Goal: Information Seeking & Learning: Stay updated

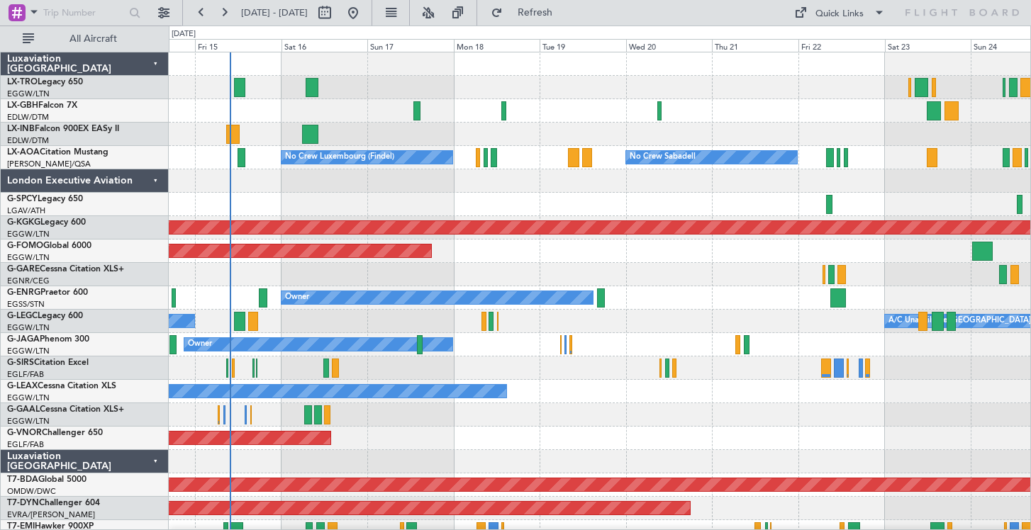
click at [452, 207] on div at bounding box center [599, 204] width 861 height 23
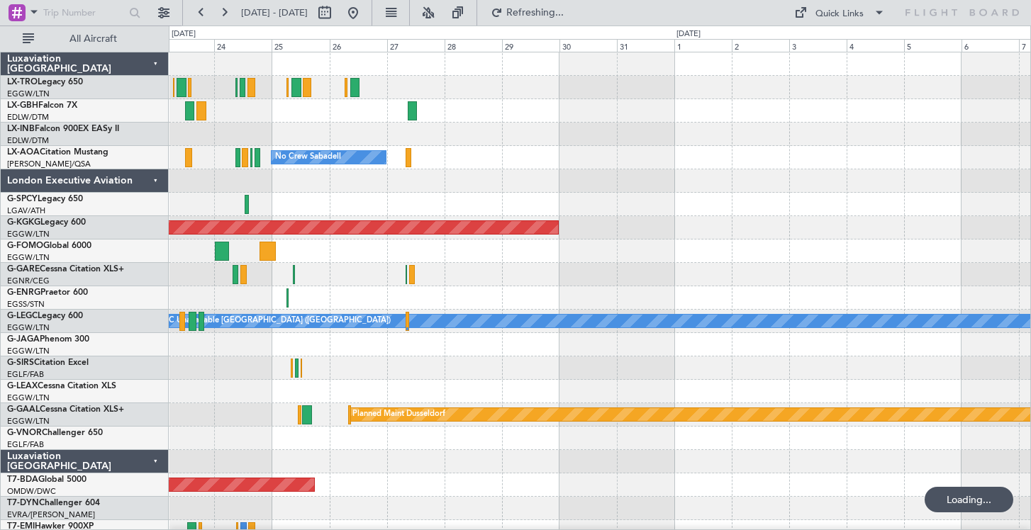
click at [444, 159] on div "No Crew Sabadell No Crew Sabadell" at bounding box center [599, 157] width 861 height 23
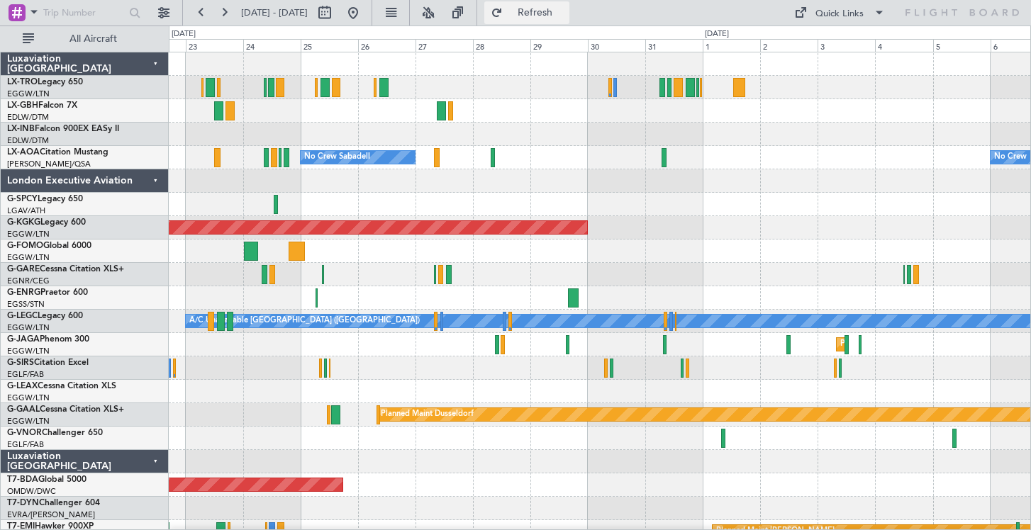
click at [549, 18] on button "Refresh" at bounding box center [526, 12] width 85 height 23
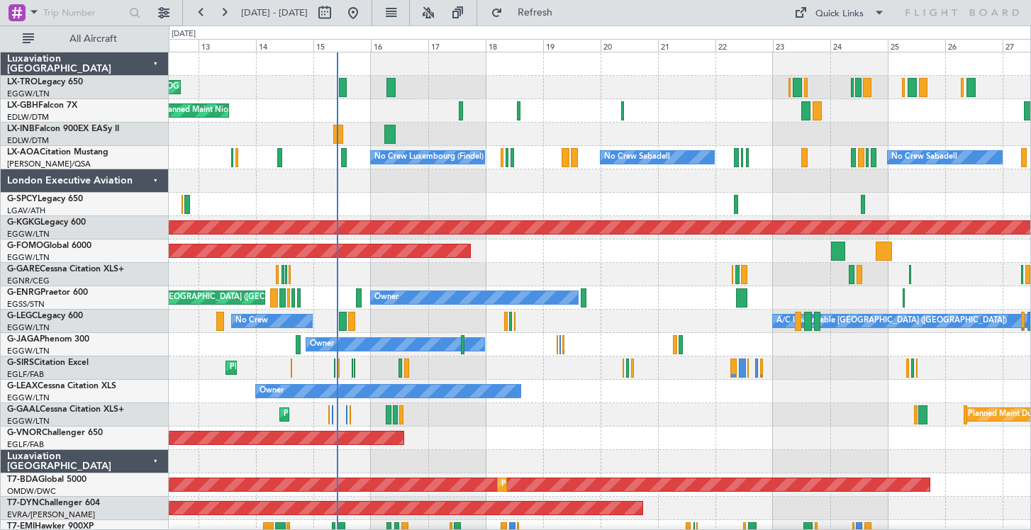
click at [627, 213] on div at bounding box center [599, 204] width 861 height 23
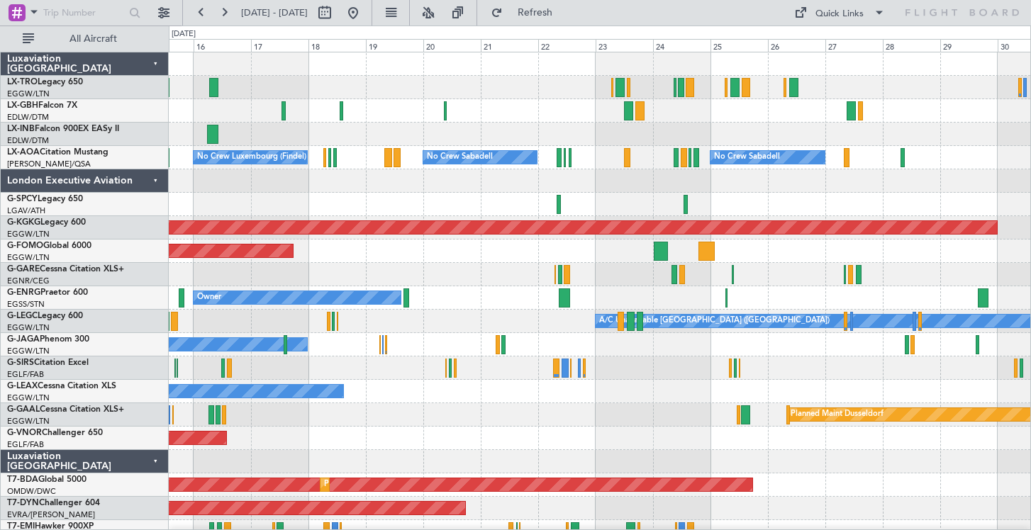
click at [731, 190] on div at bounding box center [599, 180] width 861 height 23
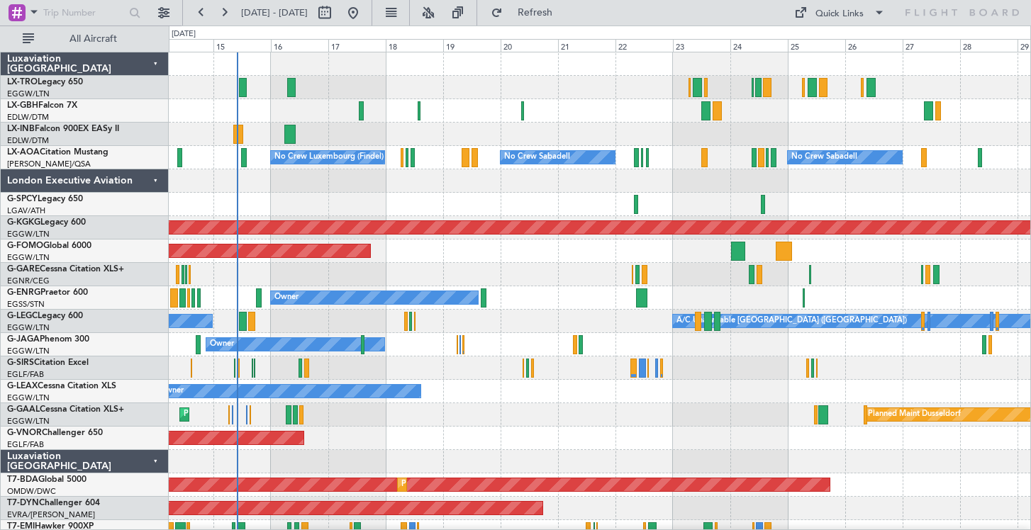
click at [497, 204] on div at bounding box center [599, 204] width 861 height 23
click at [466, 88] on div "Unplanned Maint [GEOGRAPHIC_DATA] ([GEOGRAPHIC_DATA])" at bounding box center [599, 87] width 861 height 23
